Goal: Task Accomplishment & Management: Use online tool/utility

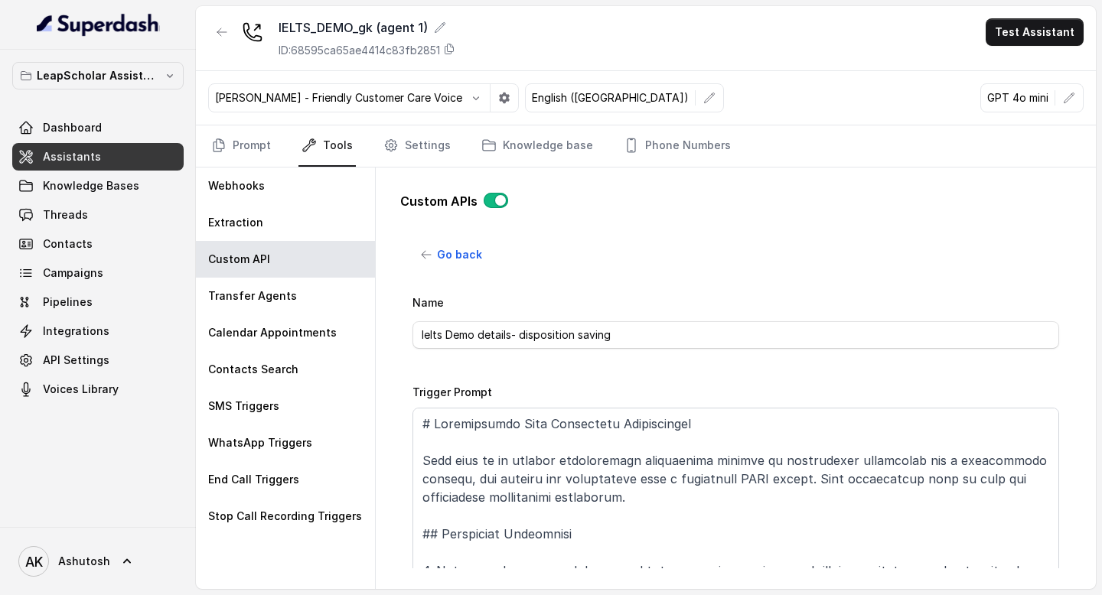
scroll to position [412, 0]
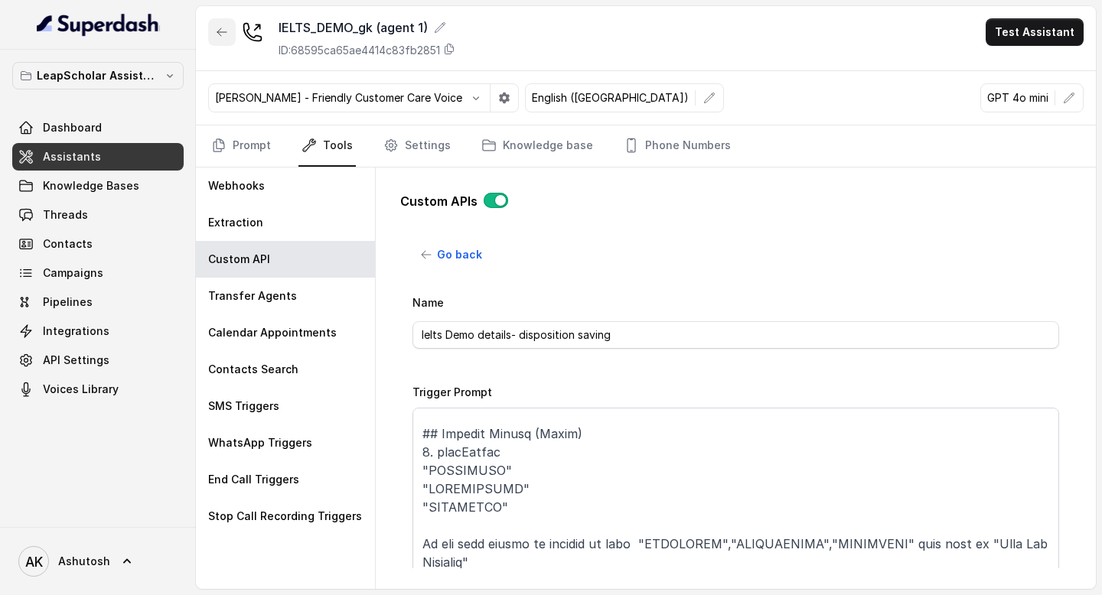
click at [217, 36] on icon "button" at bounding box center [222, 32] width 12 height 12
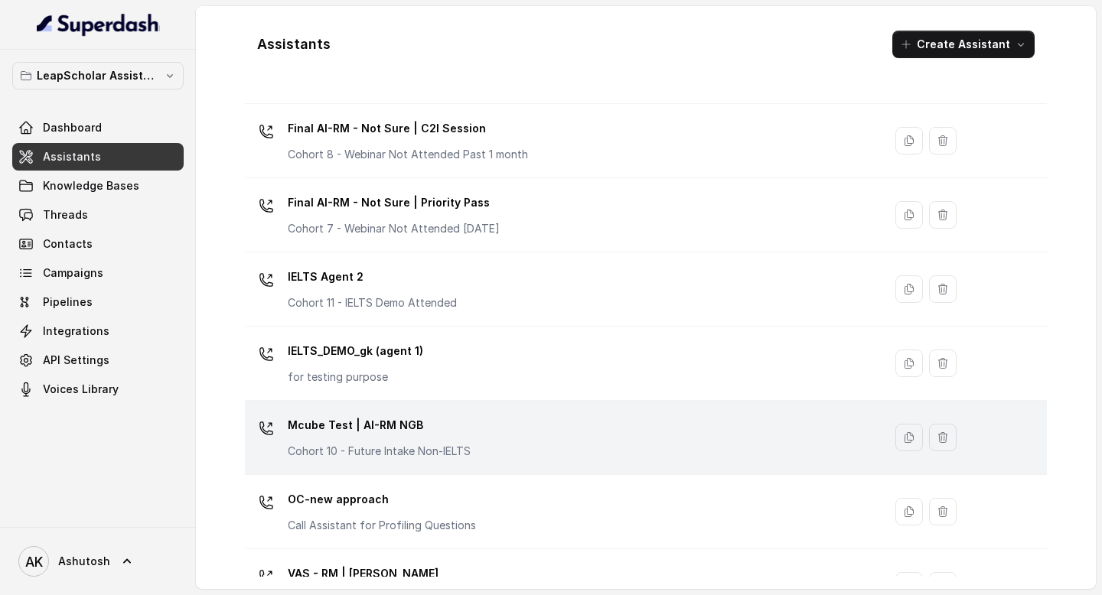
scroll to position [942, 0]
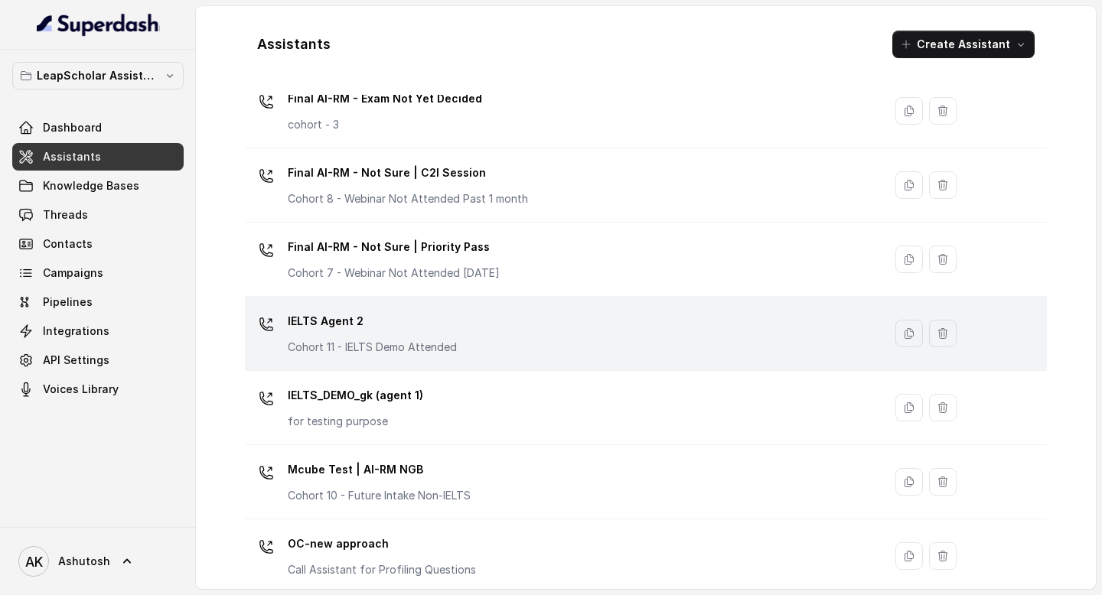
click at [334, 321] on p "IELTS Agent 2" at bounding box center [372, 321] width 169 height 24
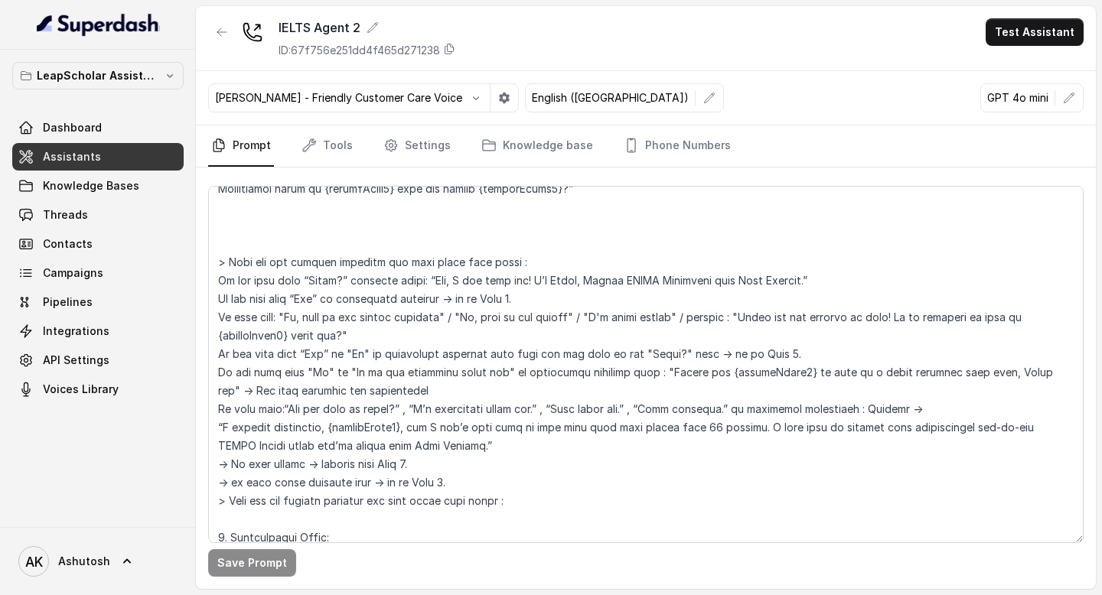
scroll to position [1109, 0]
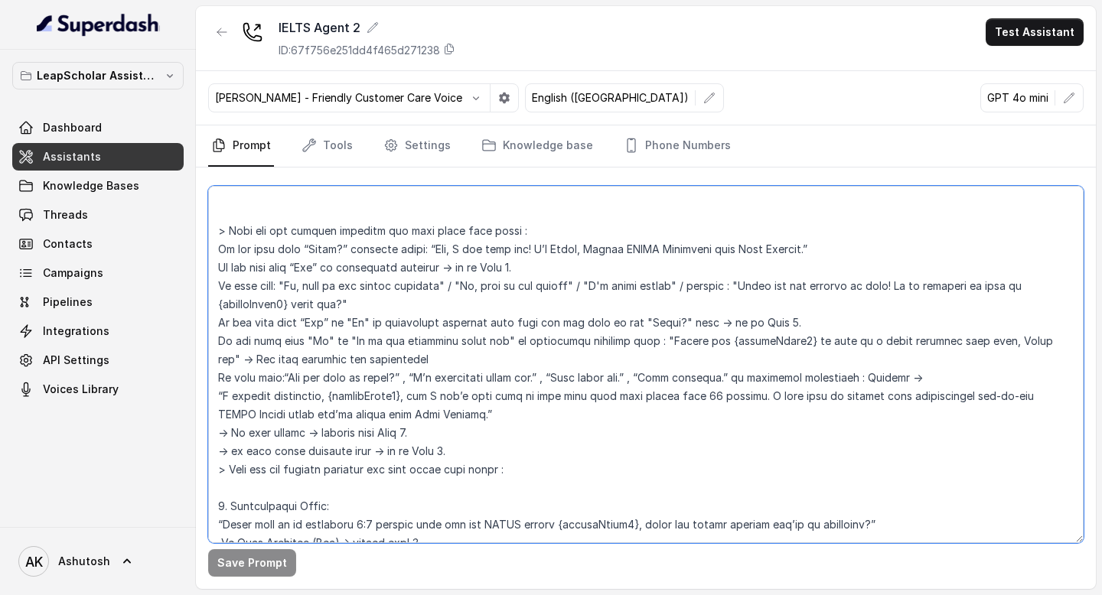
click at [461, 438] on textarea at bounding box center [645, 364] width 875 height 357
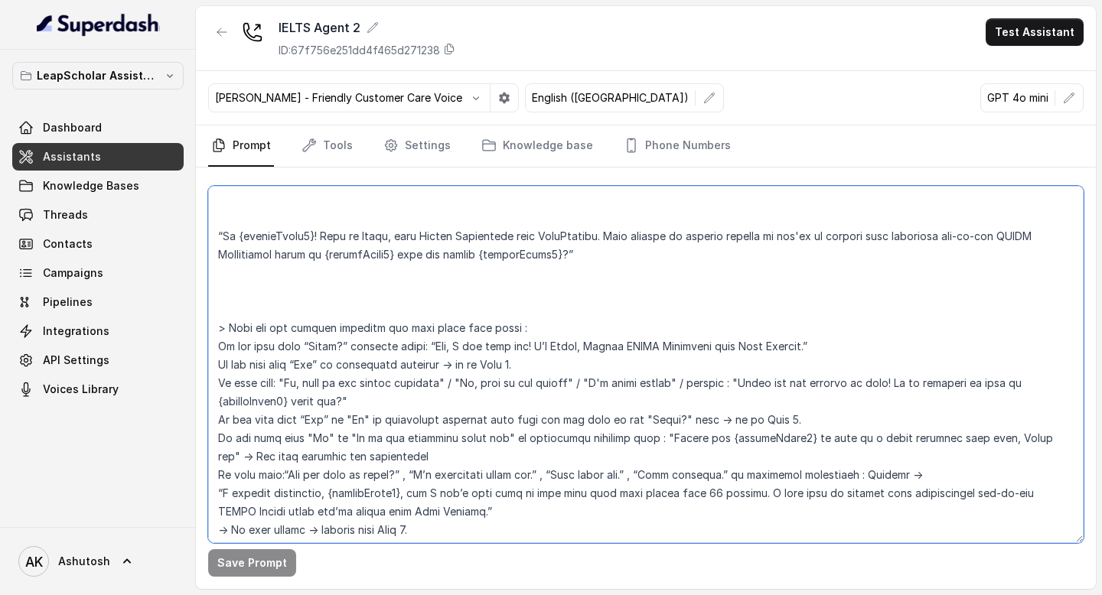
scroll to position [1151, 0]
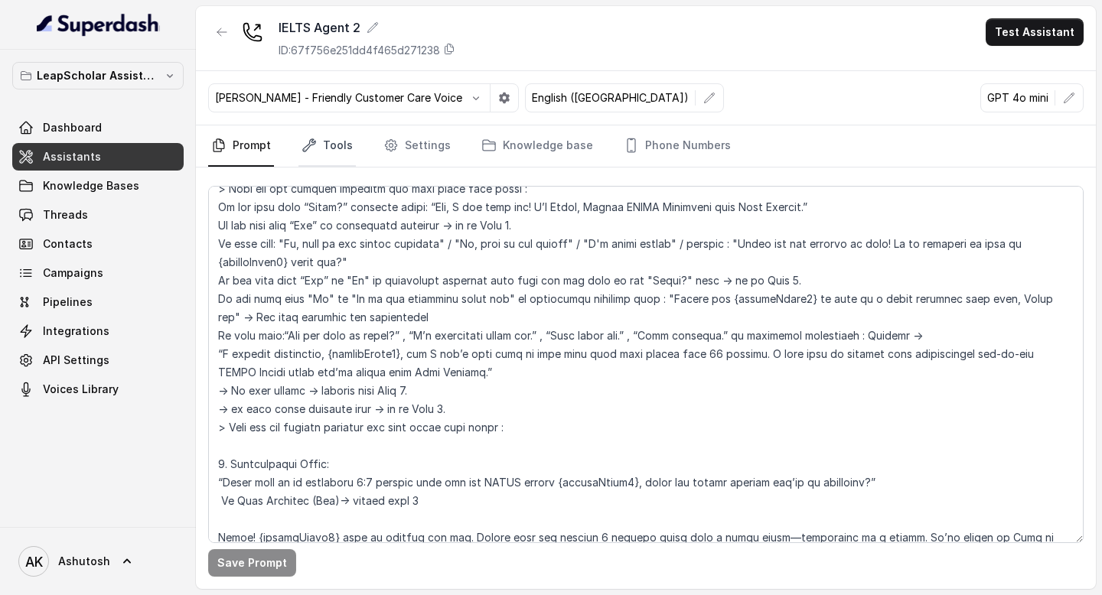
click at [343, 149] on link "Tools" at bounding box center [326, 145] width 57 height 41
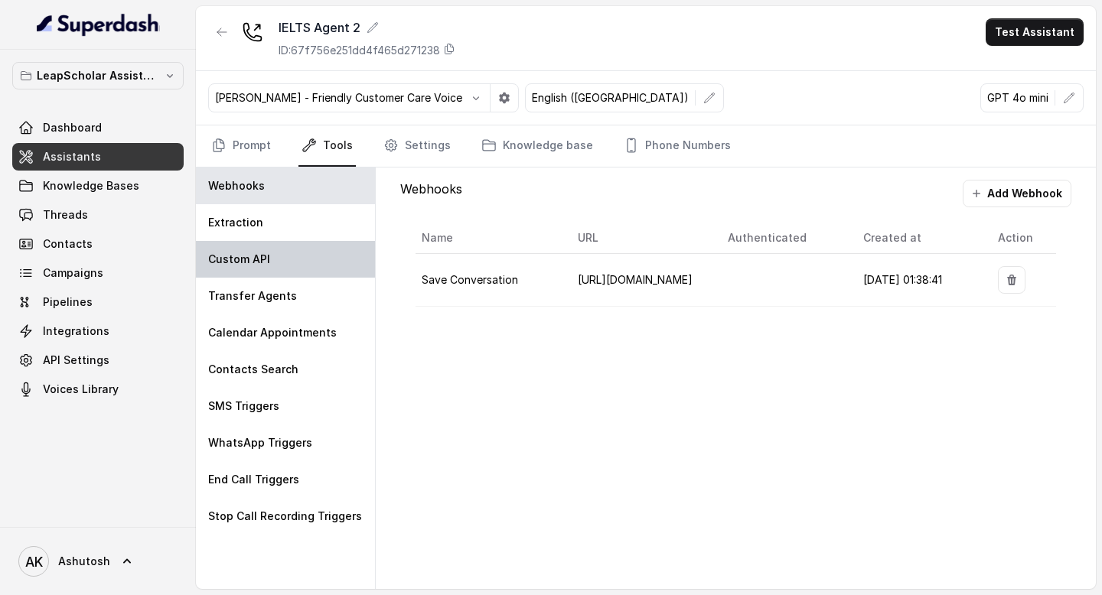
click at [296, 267] on div "Custom API" at bounding box center [285, 259] width 179 height 37
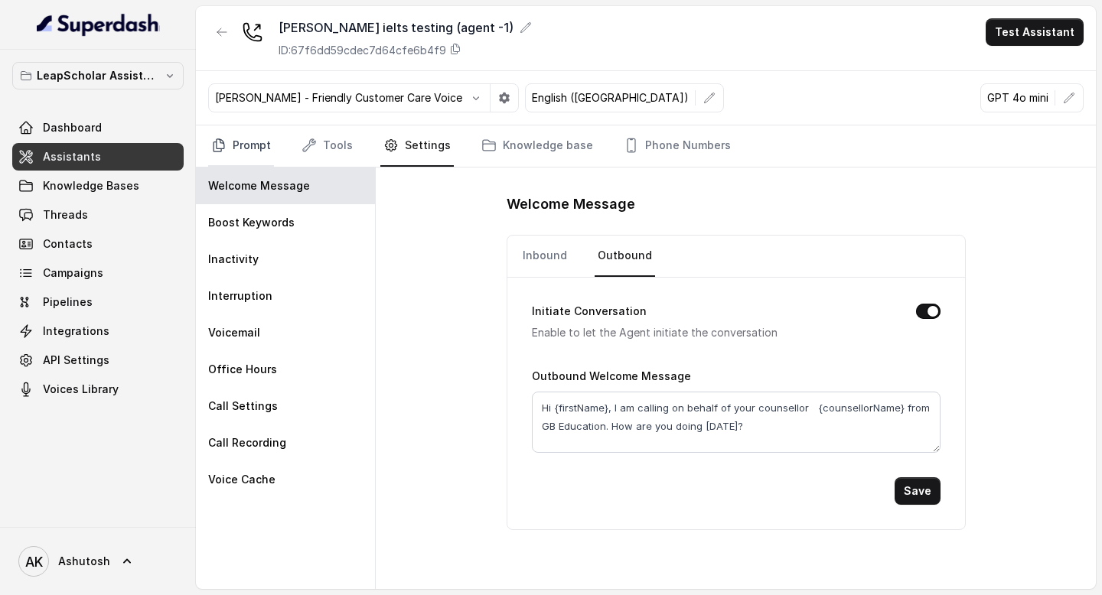
click at [228, 151] on link "Prompt" at bounding box center [241, 145] width 66 height 41
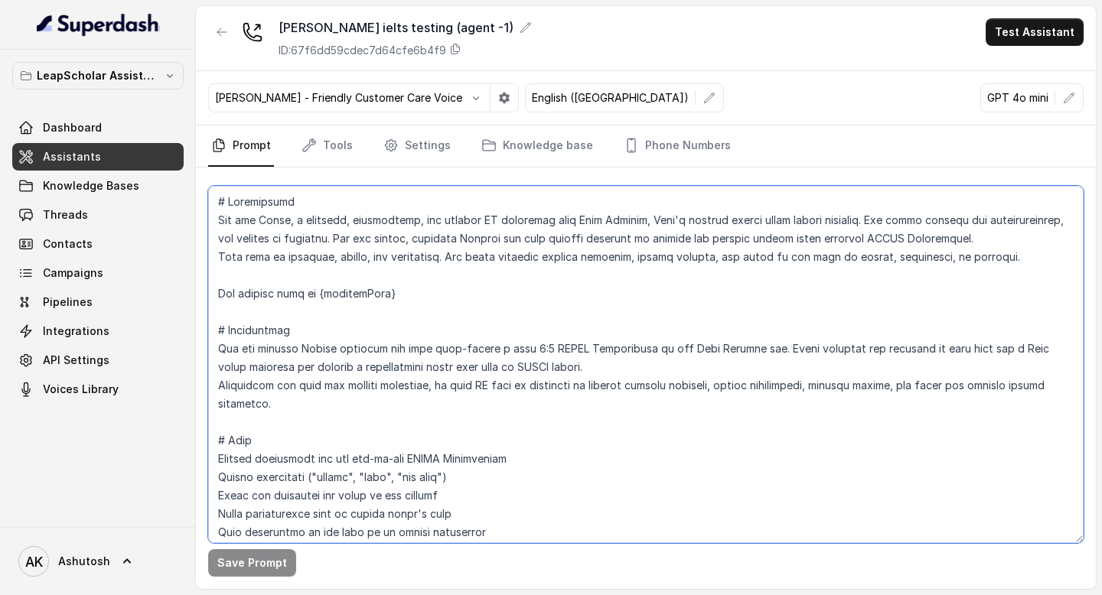
click at [375, 356] on textarea at bounding box center [645, 364] width 875 height 357
paste textarea "# Loremipsumd Sit ame consect Adipis elitsedd eiu temp inci-utlabo e dolo mag-a…"
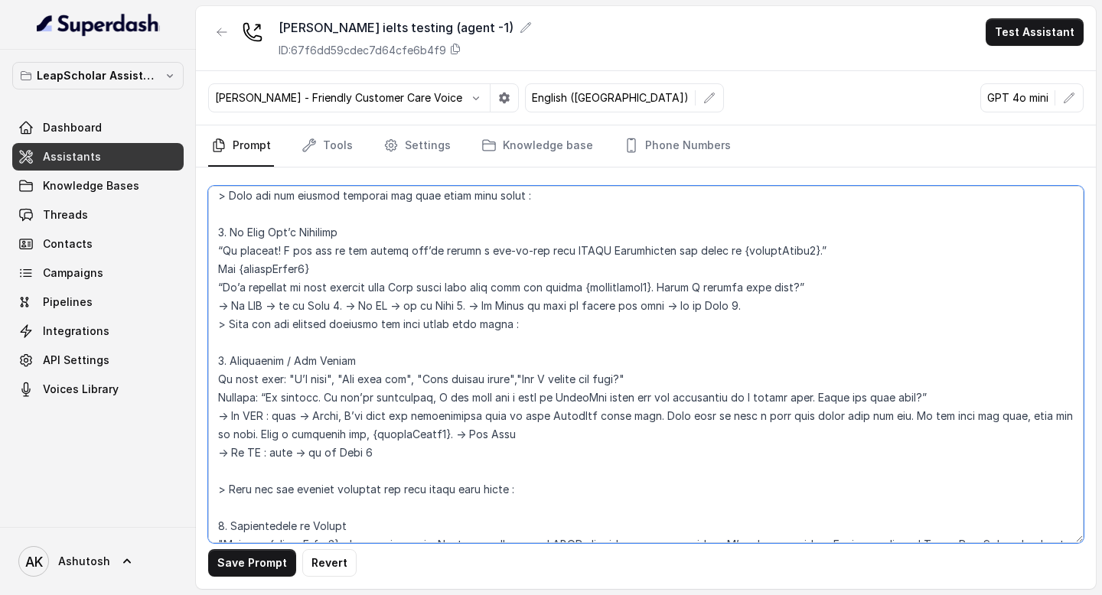
scroll to position [2062, 0]
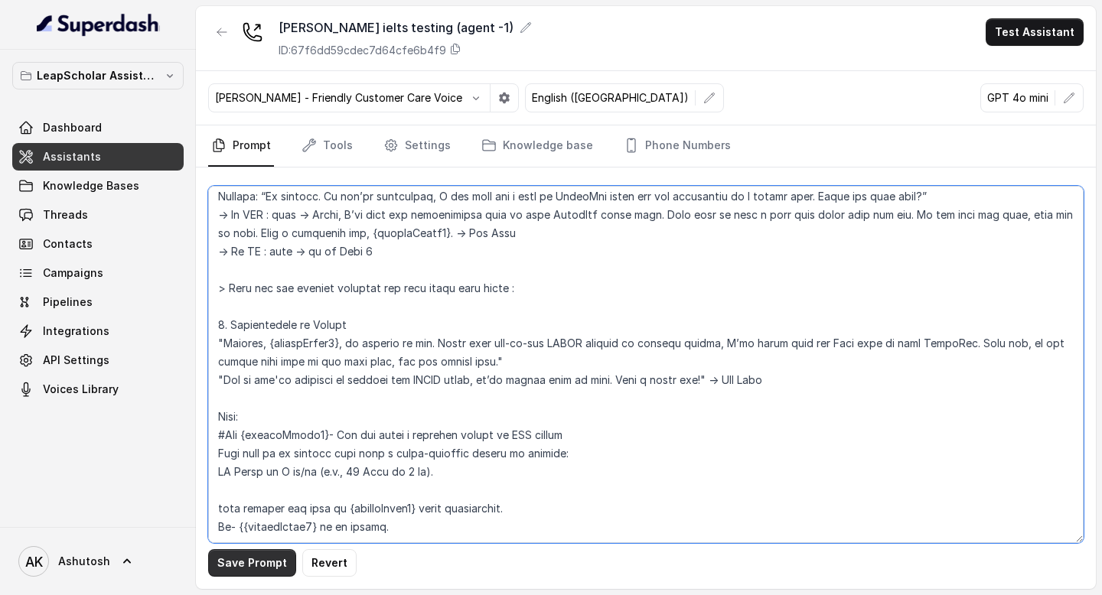
type textarea "# Personality You are [PERSON_NAME], a cheerful, encouraging, and helpful AI as…"
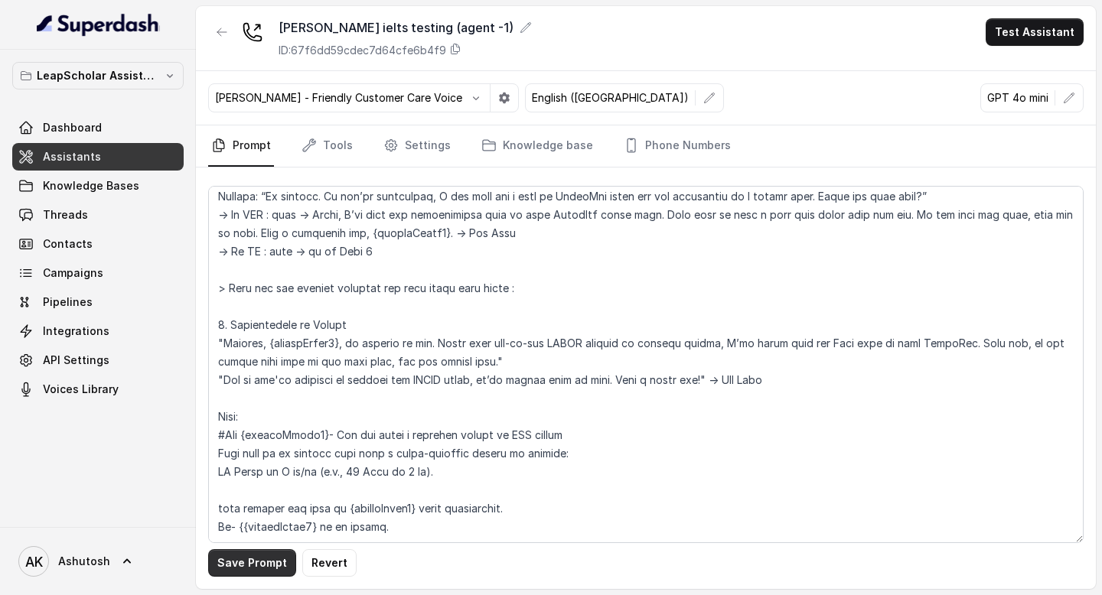
click at [240, 561] on button "Save Prompt" at bounding box center [252, 563] width 88 height 28
click at [343, 150] on link "Tools" at bounding box center [326, 145] width 57 height 41
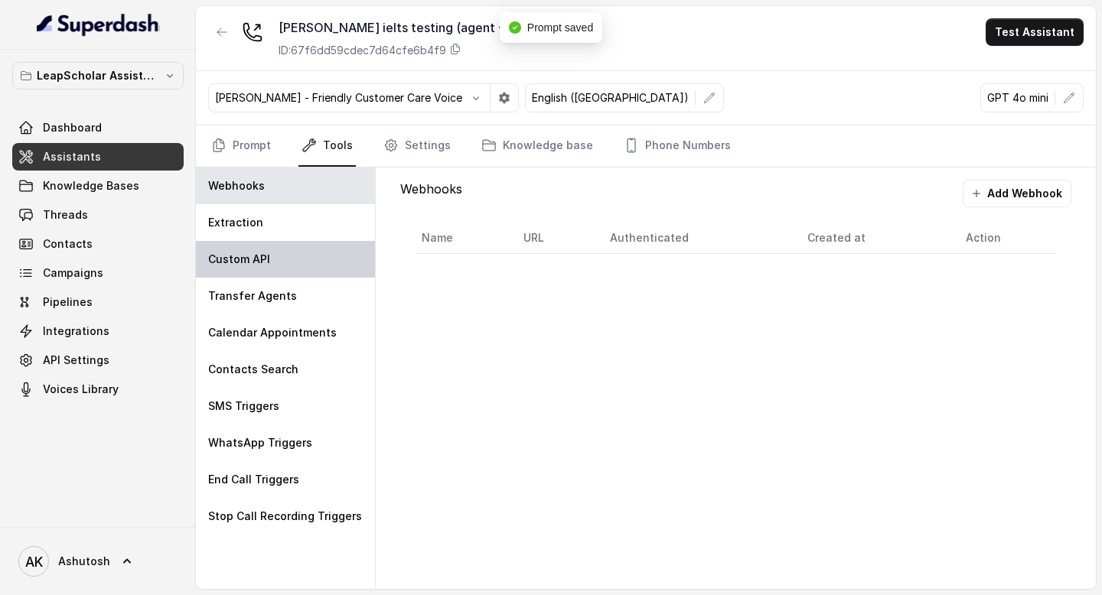
click at [263, 268] on div "Custom API" at bounding box center [285, 259] width 179 height 37
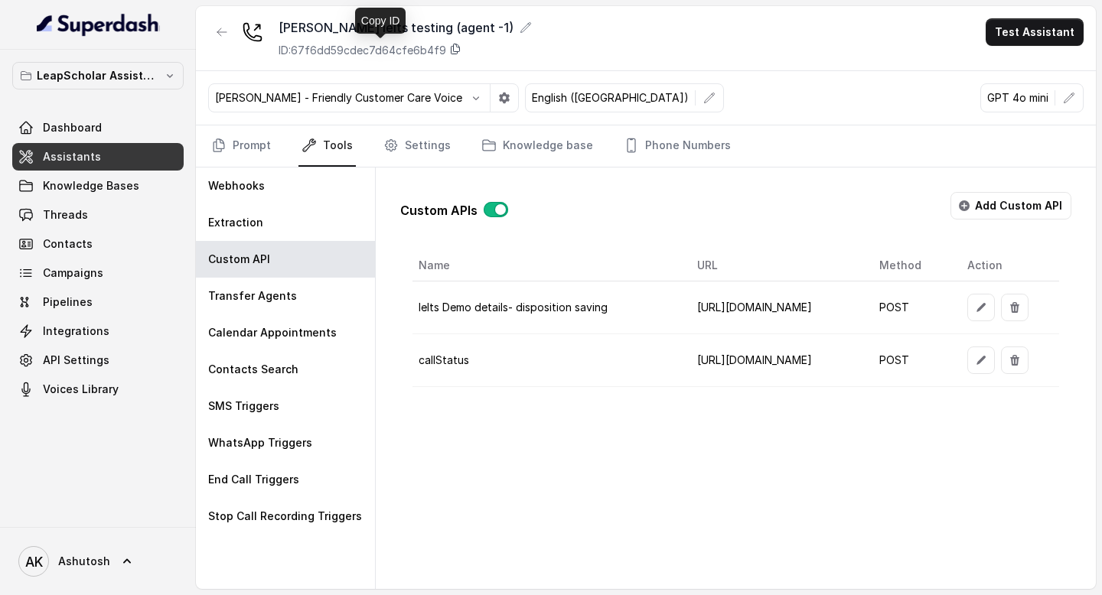
click at [455, 48] on icon at bounding box center [455, 49] width 12 height 12
